Goal: Check status: Check status

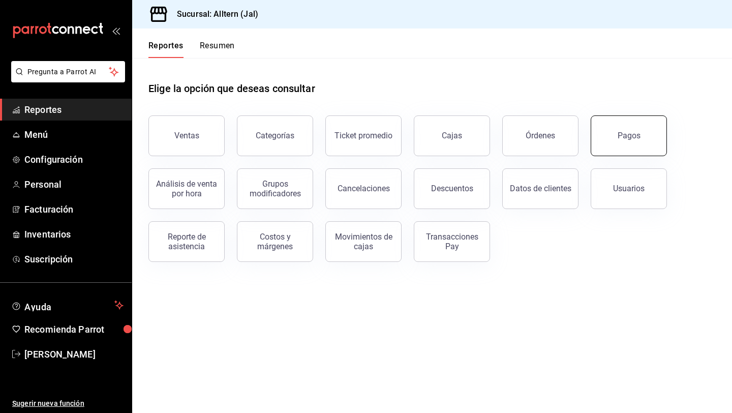
click at [614, 128] on button "Pagos" at bounding box center [628, 135] width 76 height 41
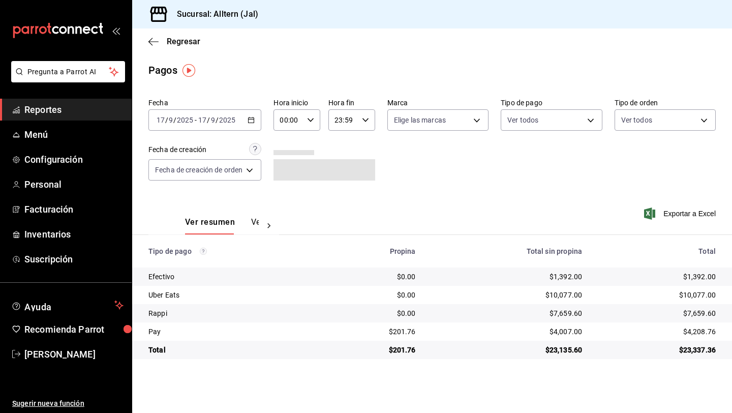
click at [248, 124] on div "[DATE] [DATE] - [DATE] [DATE]" at bounding box center [204, 119] width 113 height 21
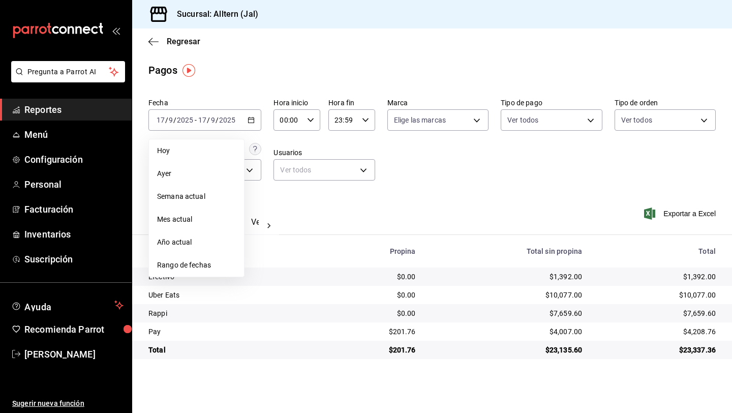
click at [206, 224] on span "Mes actual" at bounding box center [196, 219] width 79 height 11
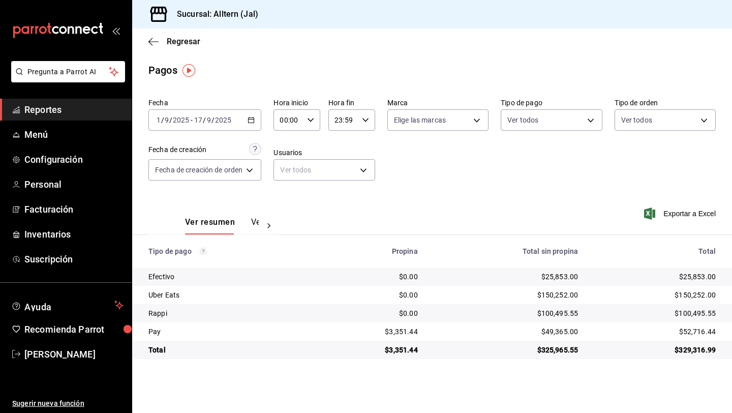
click at [51, 106] on span "Reportes" at bounding box center [73, 110] width 99 height 14
